Goal: Task Accomplishment & Management: Complete application form

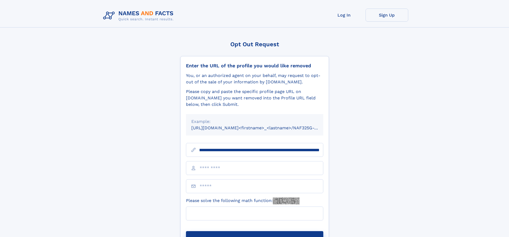
scroll to position [0, 66]
type input "**********"
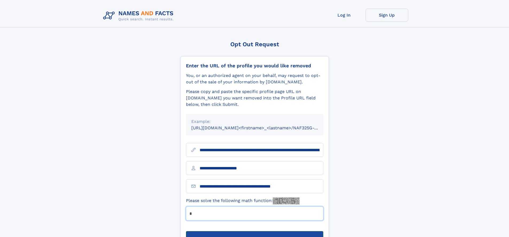
type input "*"
click at [254, 231] on button "Submit Opt Out Request" at bounding box center [254, 239] width 137 height 17
